Goal: Information Seeking & Learning: Compare options

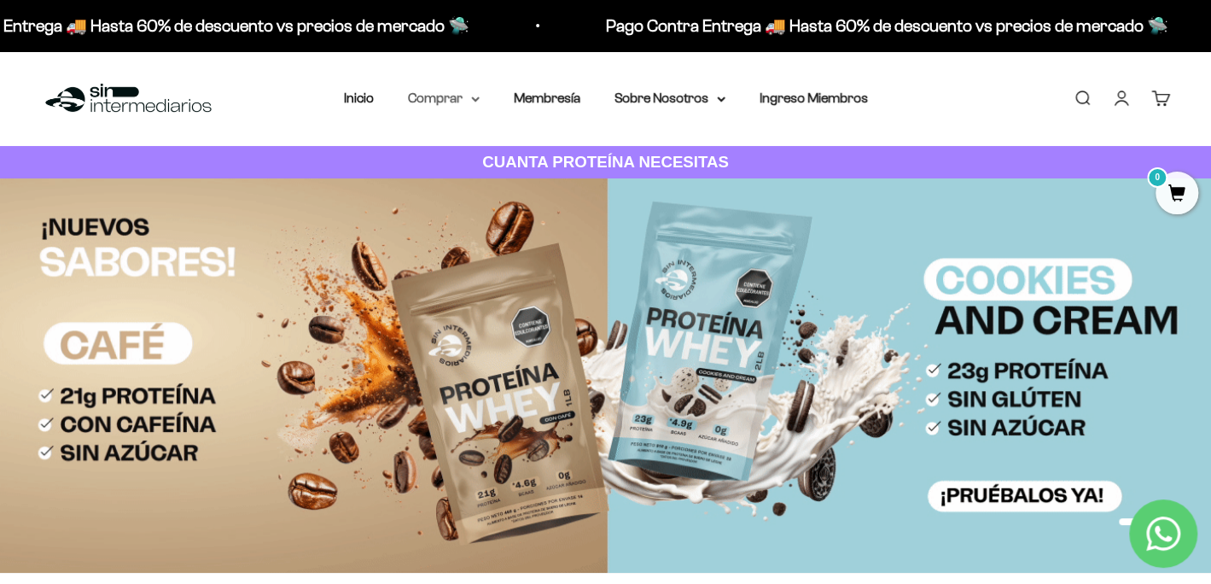
click at [471, 102] on summary "Comprar" at bounding box center [444, 98] width 72 height 22
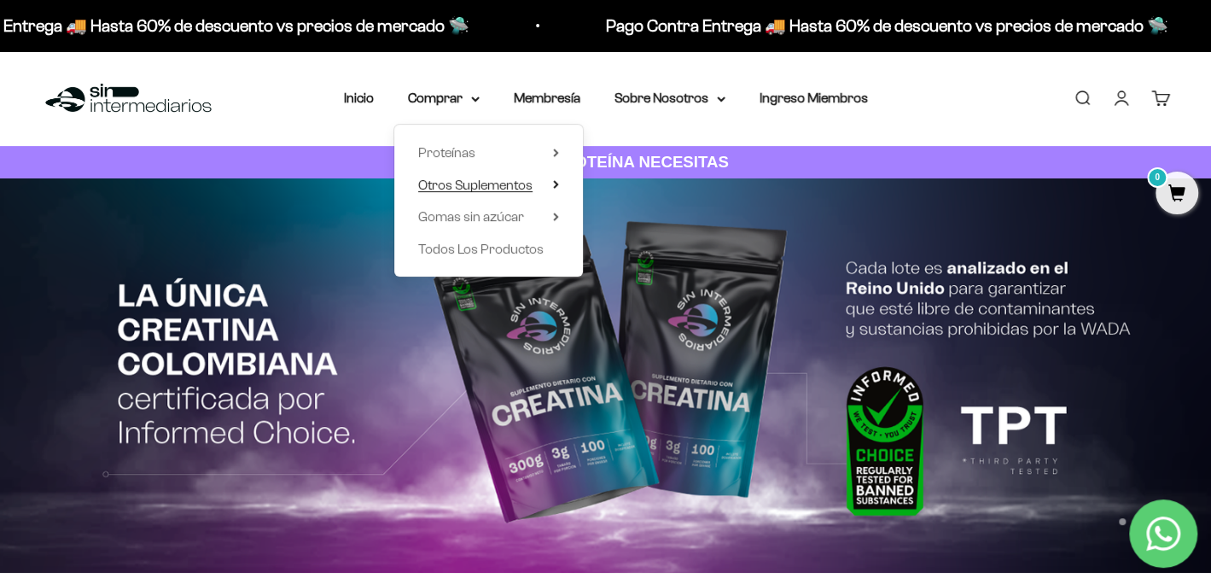
click at [555, 184] on icon at bounding box center [556, 184] width 6 height 9
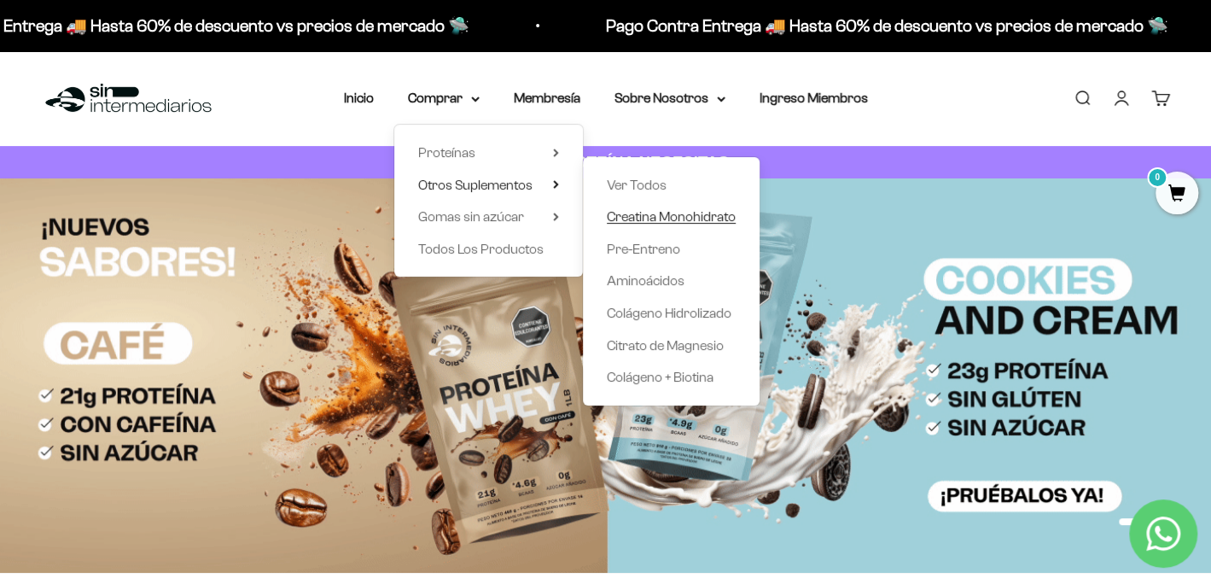
click at [629, 222] on span "Creatina Monohidrato" at bounding box center [671, 216] width 129 height 15
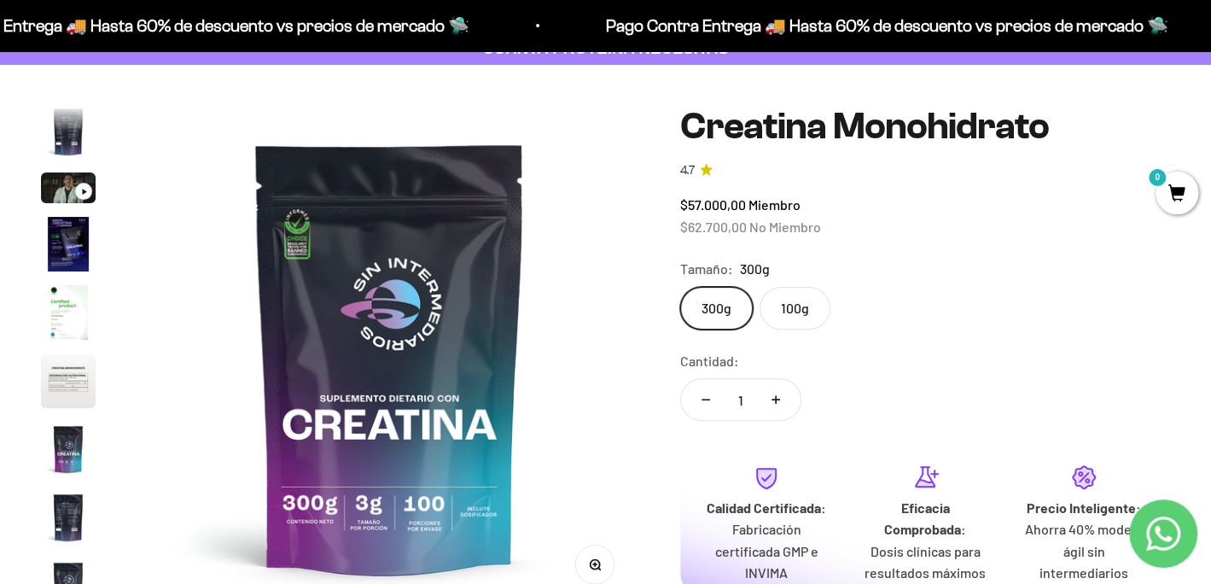
scroll to position [171, 0]
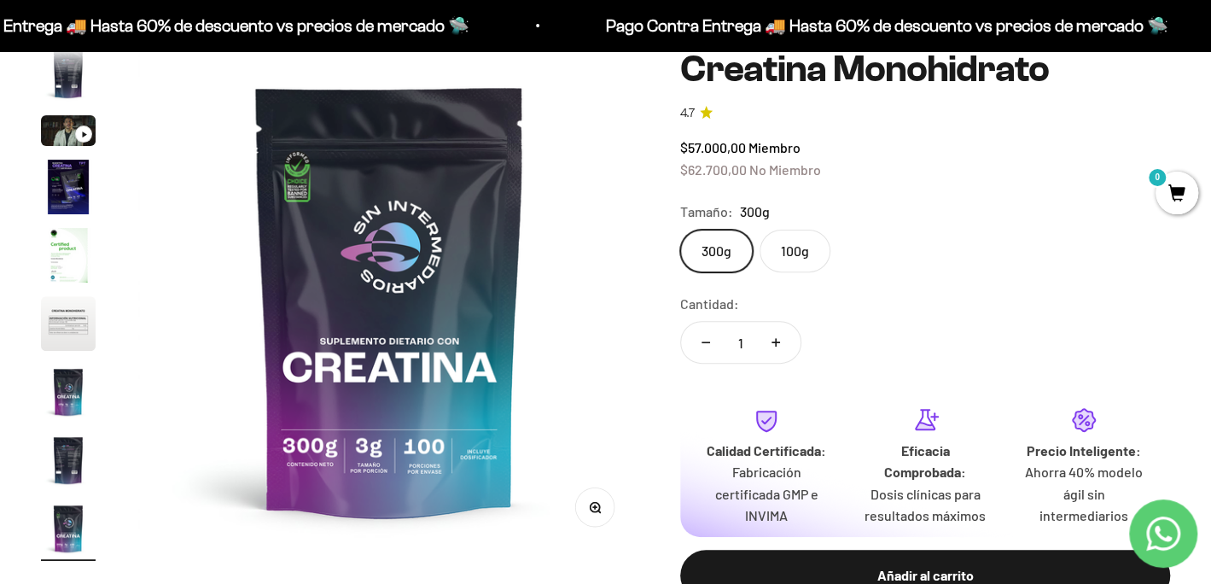
click at [66, 317] on img "Ir al artículo 6" at bounding box center [68, 323] width 55 height 55
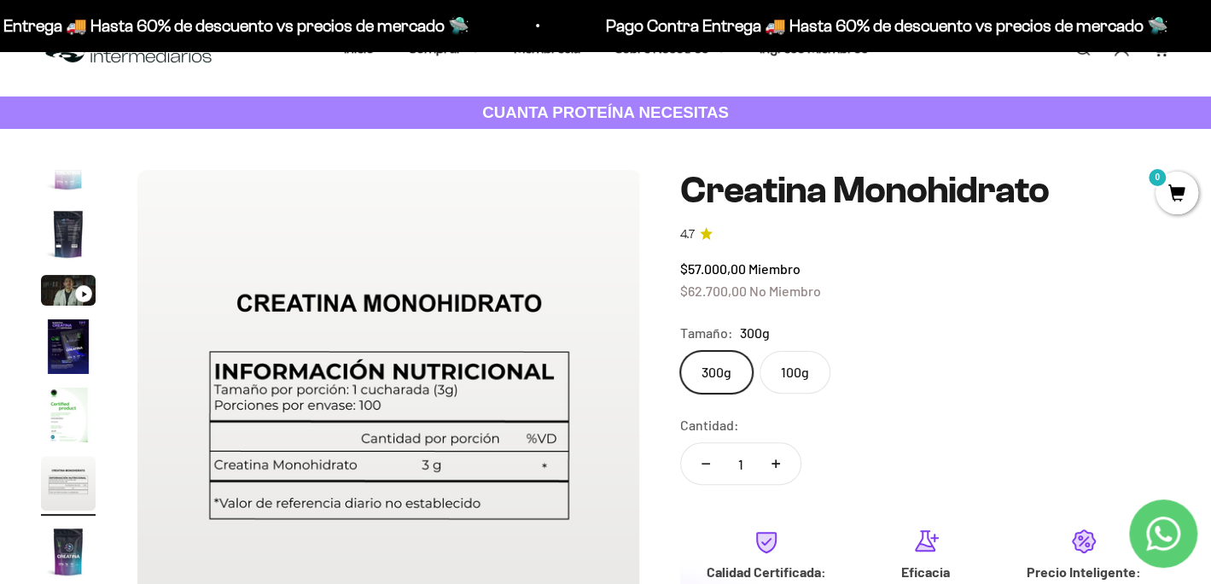
scroll to position [0, 0]
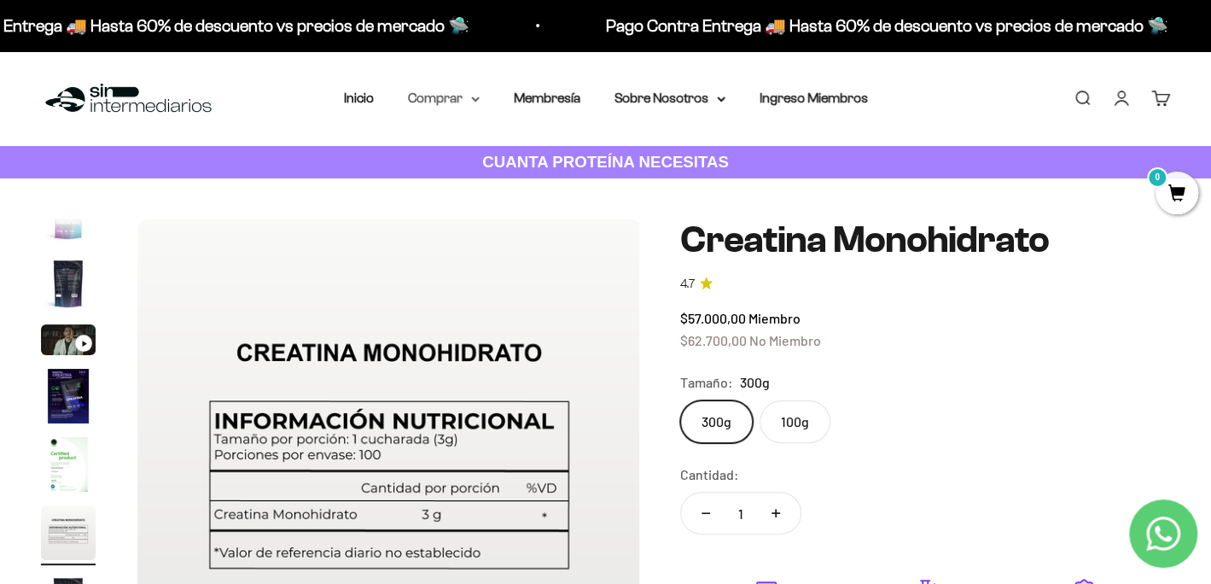
click at [476, 96] on icon at bounding box center [475, 99] width 9 height 6
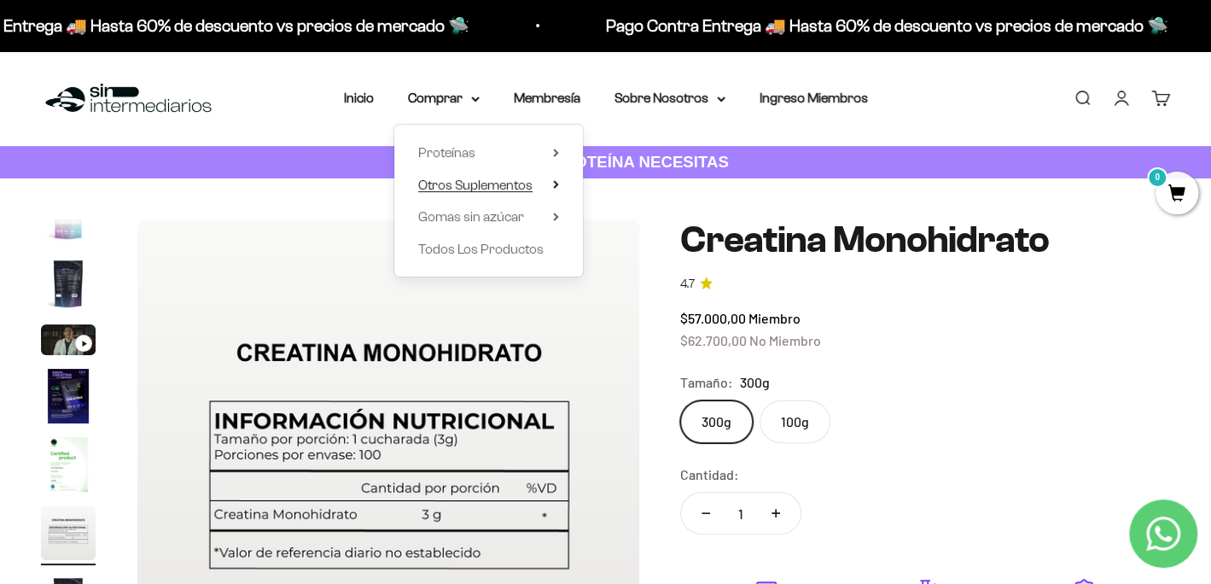
click at [551, 187] on summary "Otros Suplementos" at bounding box center [488, 185] width 141 height 22
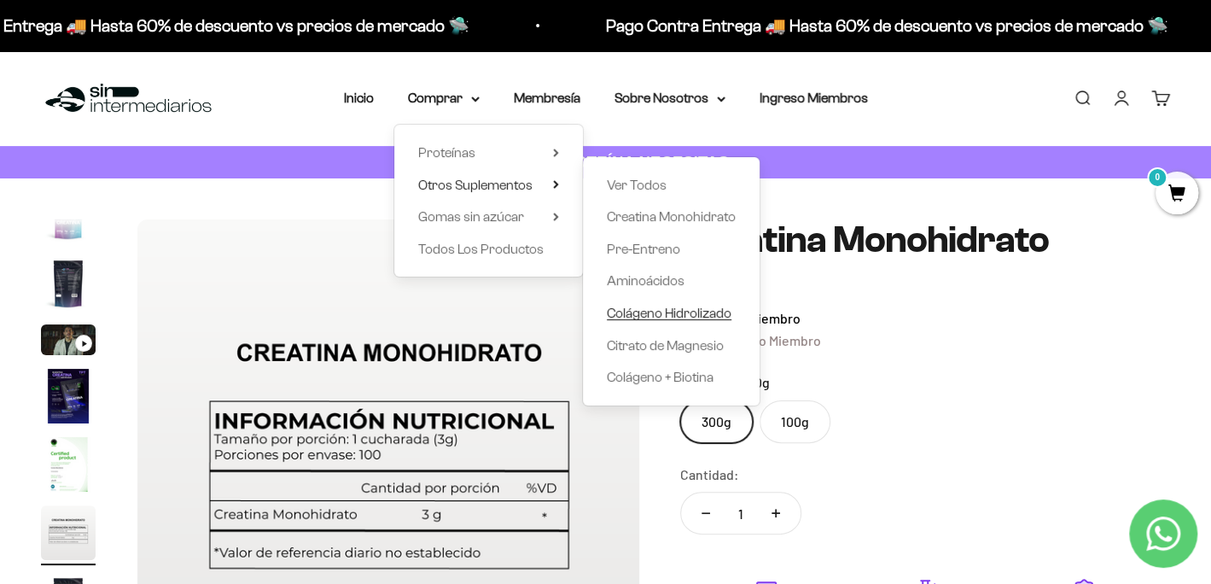
click at [659, 312] on span "Colágeno Hidrolizado" at bounding box center [669, 313] width 125 height 15
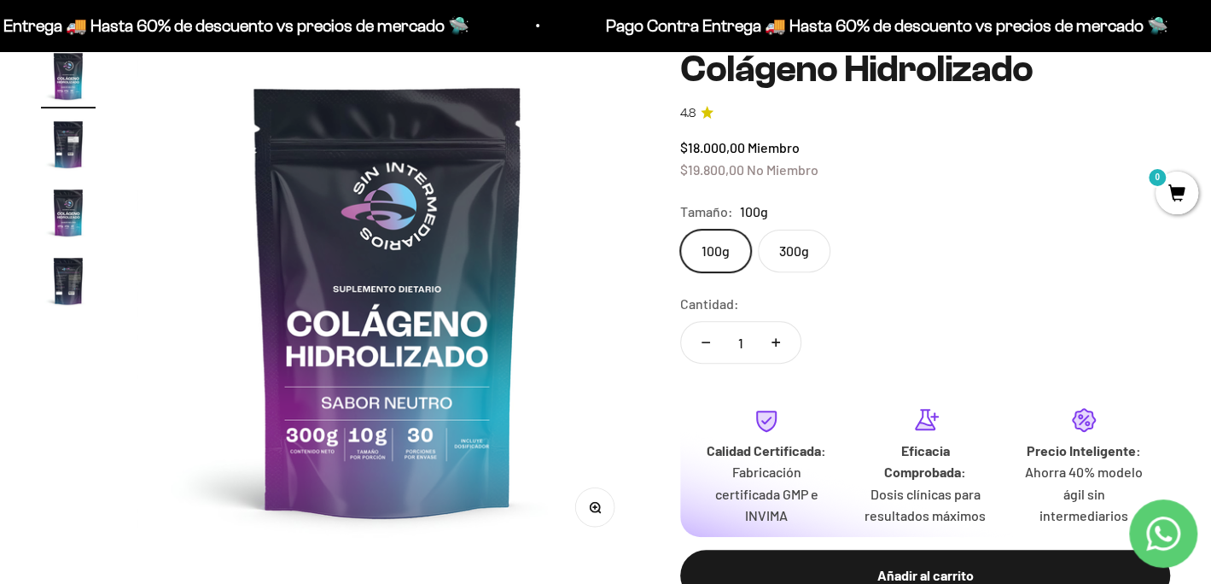
click at [774, 255] on label "300g" at bounding box center [794, 251] width 73 height 43
click at [680, 230] on input "300g" at bounding box center [680, 229] width 1 height 1
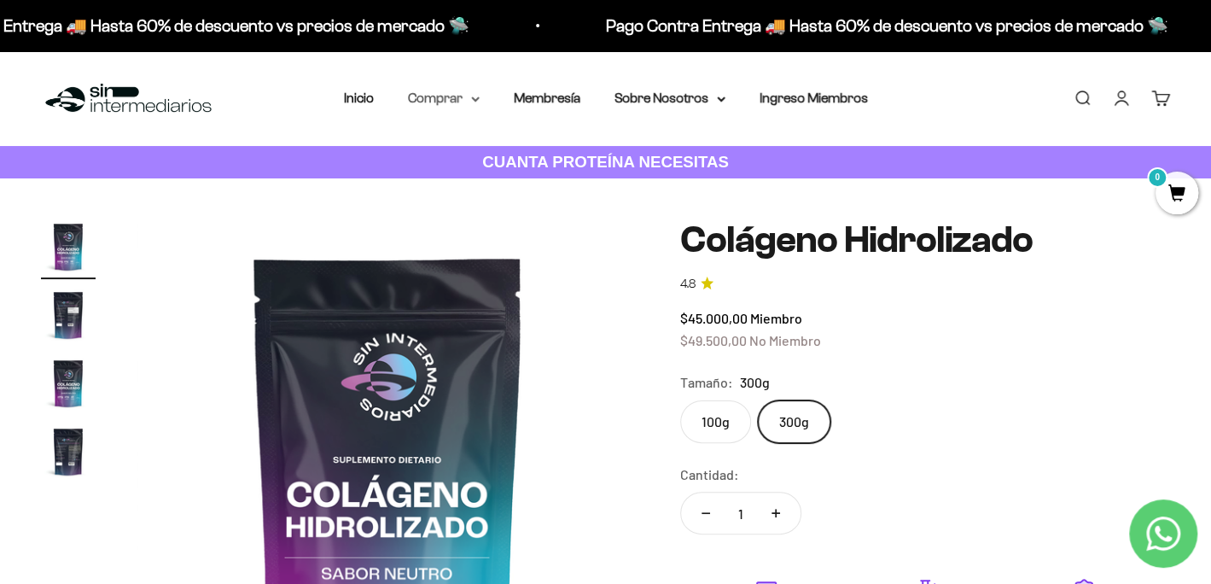
click at [479, 96] on icon at bounding box center [475, 99] width 9 height 6
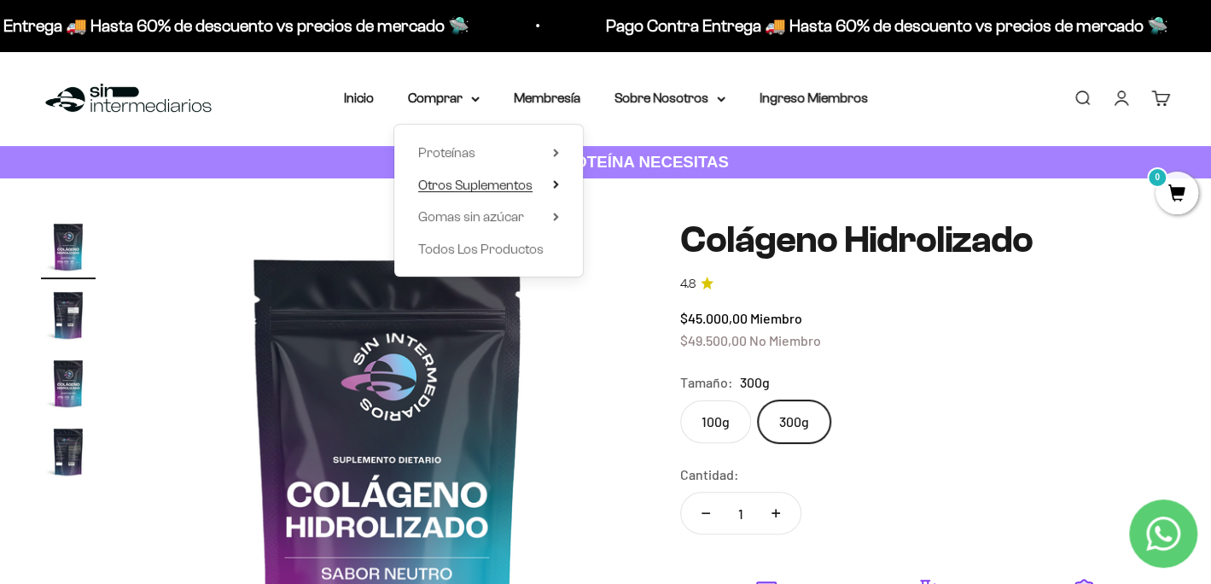
click at [557, 184] on icon at bounding box center [555, 184] width 3 height 7
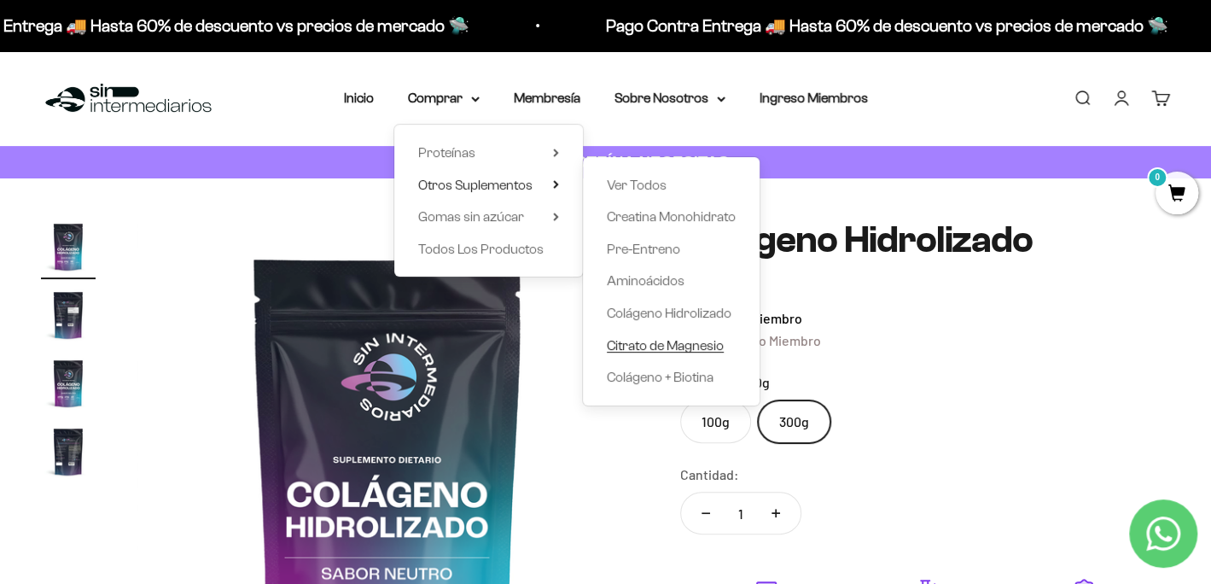
click at [647, 347] on span "Citrato de Magnesio" at bounding box center [665, 345] width 117 height 15
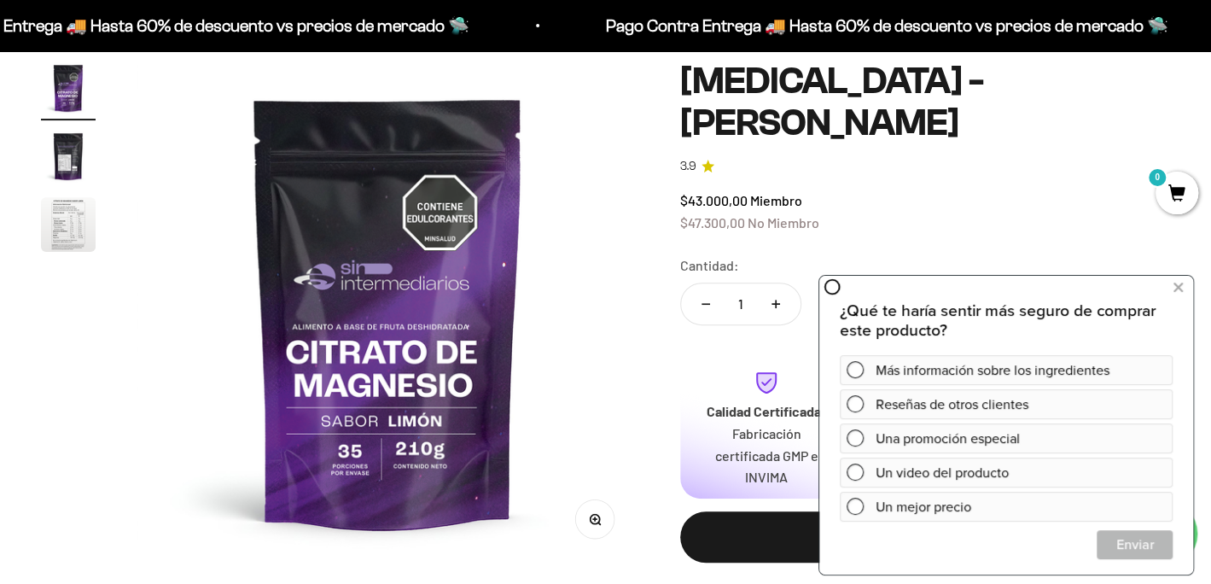
scroll to position [171, 0]
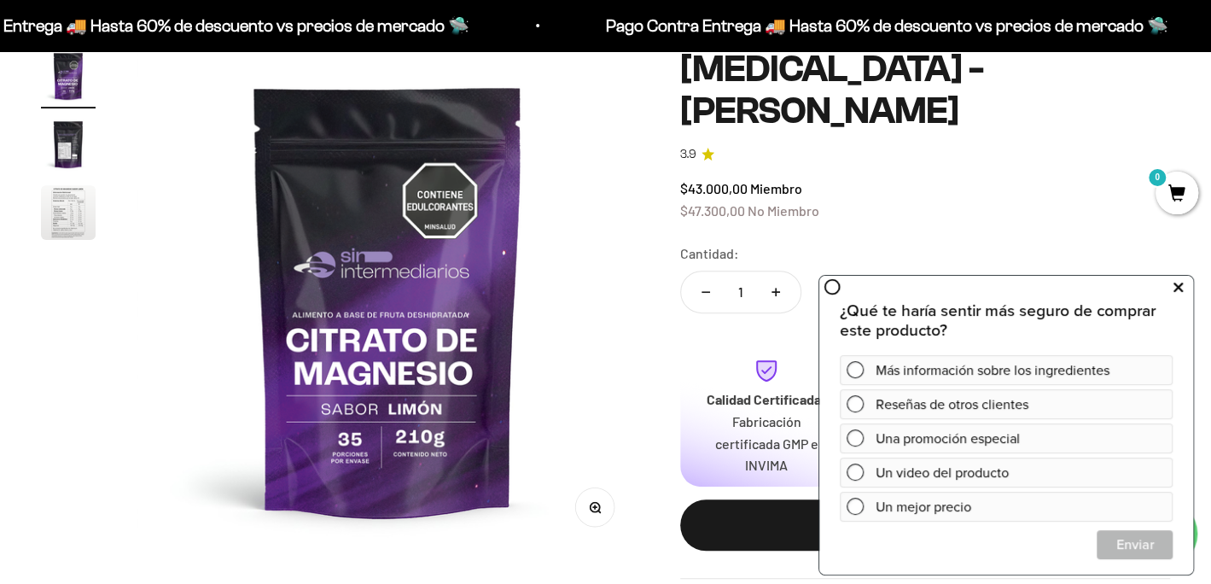
click at [1175, 290] on icon at bounding box center [1178, 287] width 9 height 22
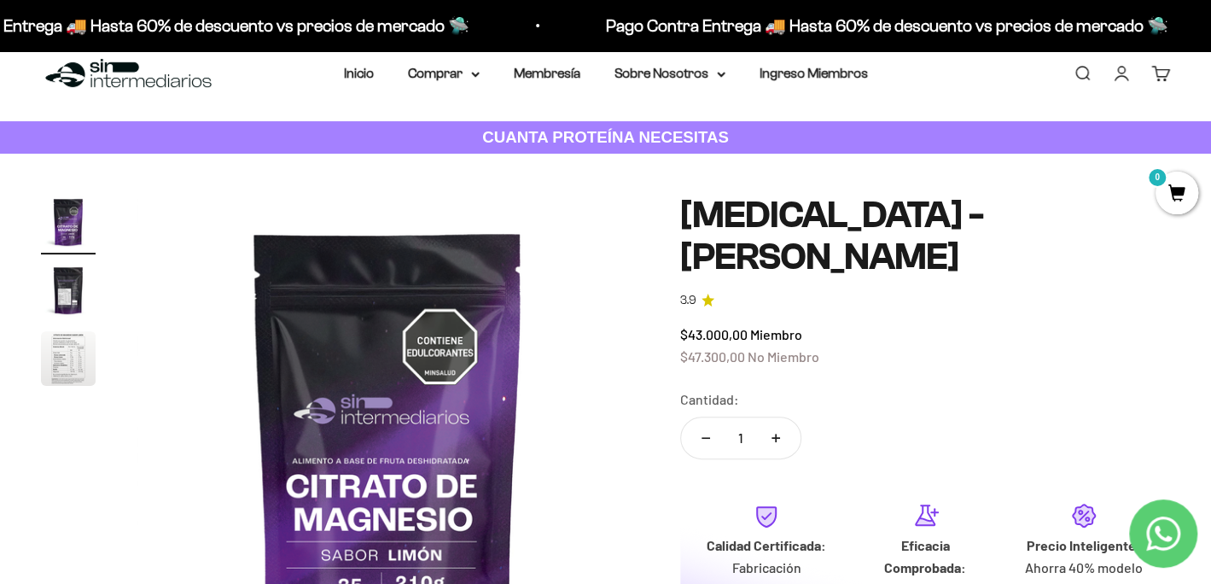
scroll to position [0, 0]
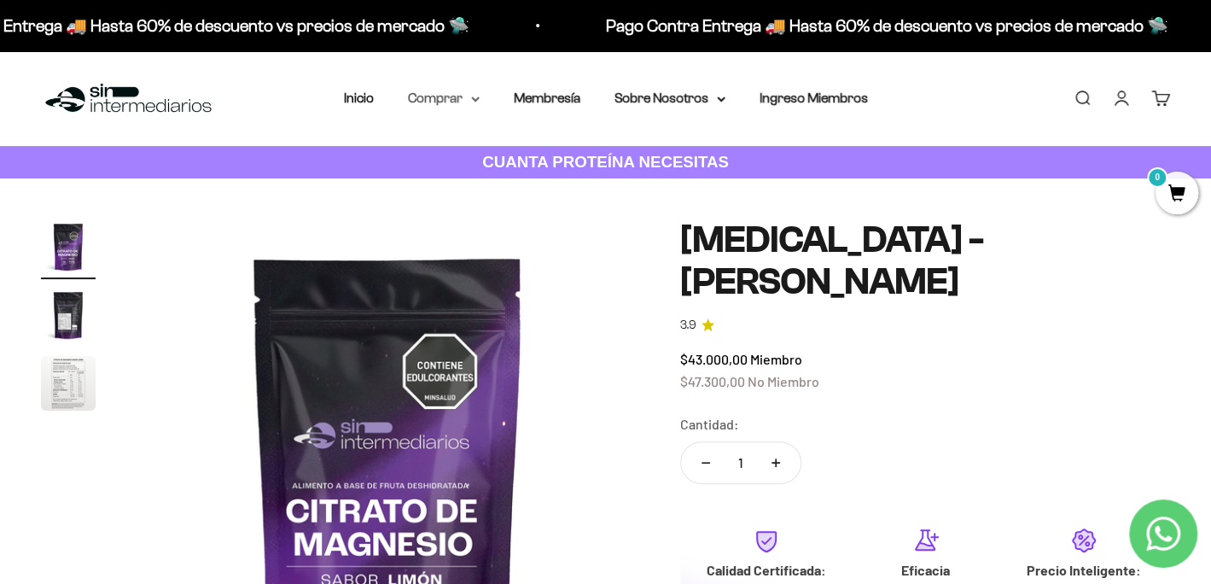
click at [476, 97] on icon at bounding box center [475, 98] width 7 height 3
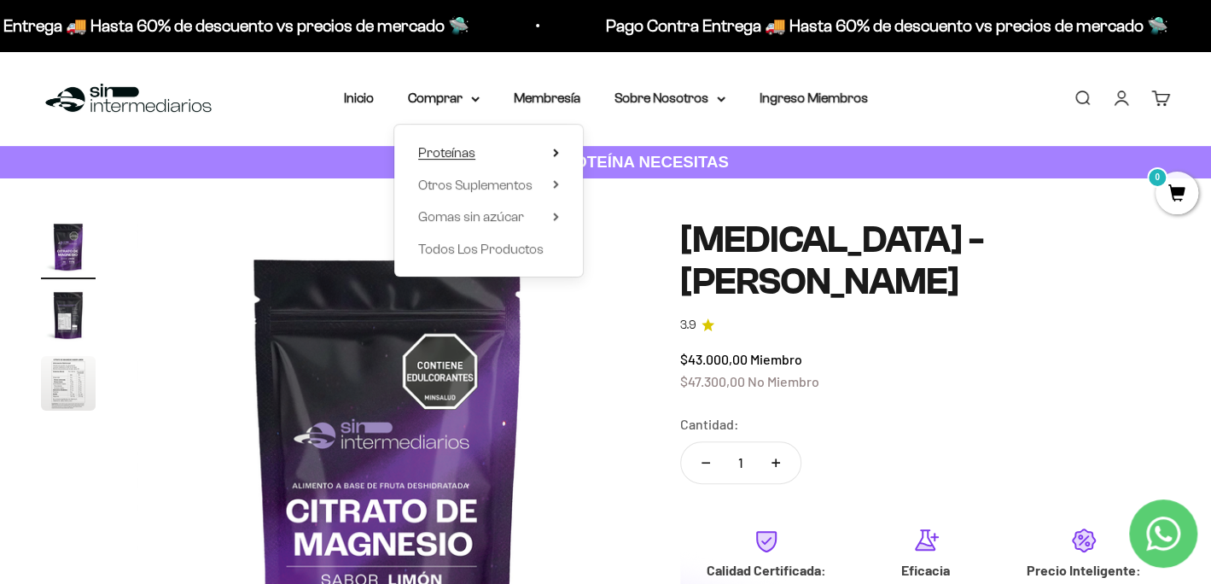
click at [556, 151] on icon at bounding box center [555, 152] width 3 height 7
click at [555, 186] on icon at bounding box center [555, 184] width 3 height 7
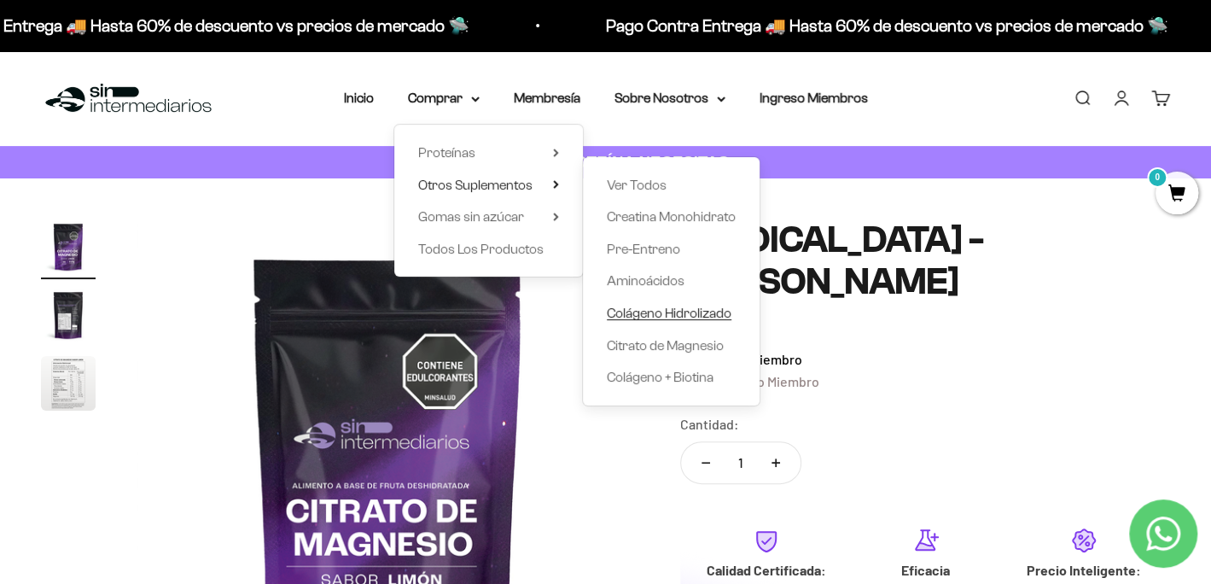
click at [625, 309] on span "Colágeno Hidrolizado" at bounding box center [669, 313] width 125 height 15
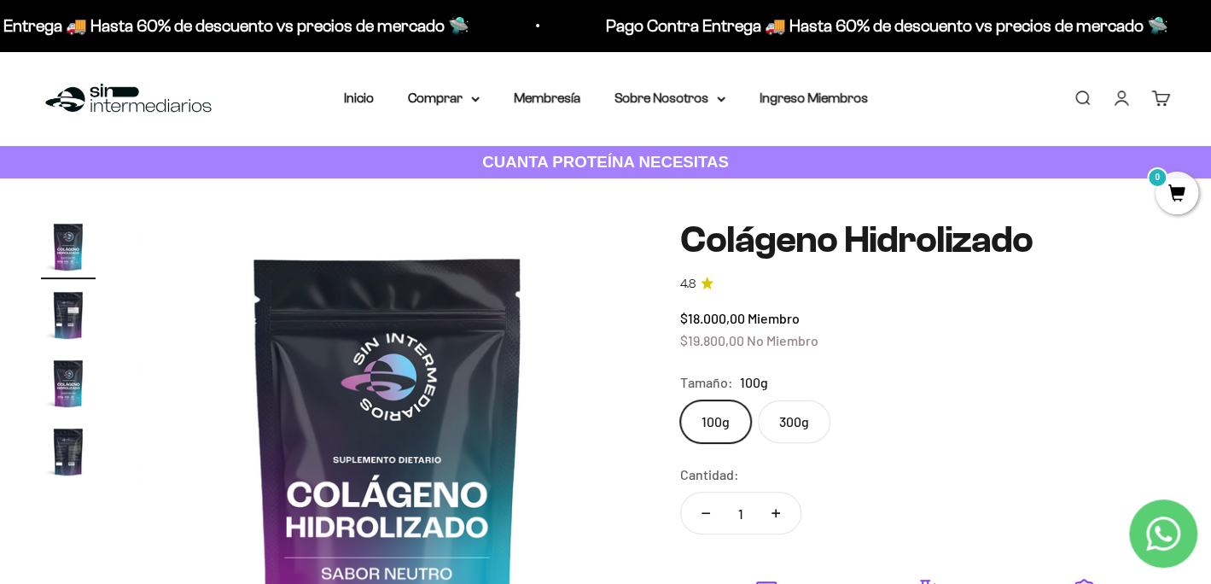
click at [774, 419] on label "300g" at bounding box center [794, 421] width 73 height 43
click at [680, 400] on input "300g" at bounding box center [680, 400] width 1 height 1
